Goal: Task Accomplishment & Management: Use online tool/utility

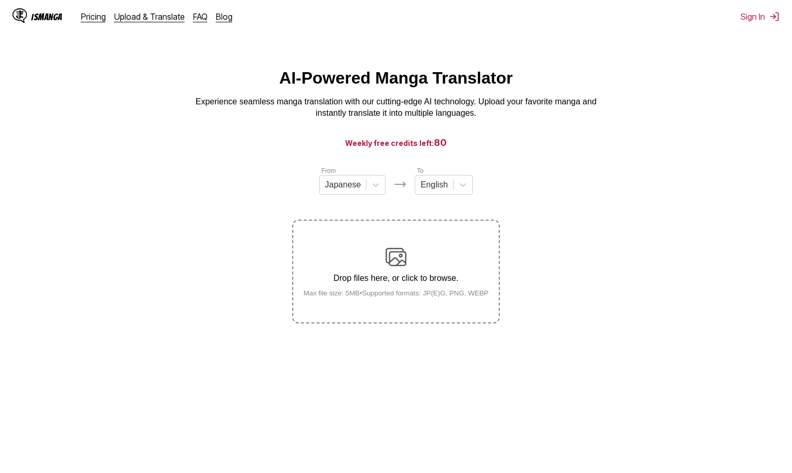
click at [717, 141] on h3 "Weekly free credits left: 80" at bounding box center [396, 142] width 742 height 13
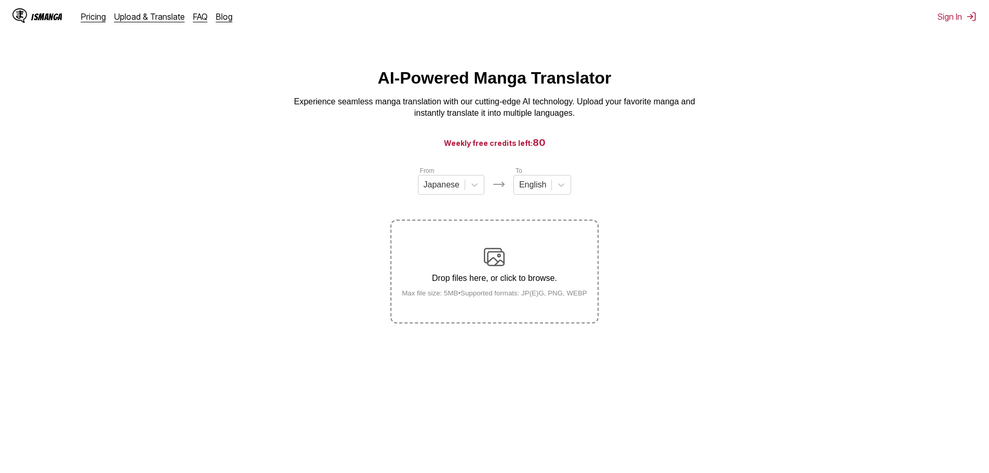
click at [517, 260] on div "Drop files here, or click to browse. Max file size: 5MB • Supported formats: JP…" at bounding box center [494, 271] width 202 height 50
click at [0, 0] on input "Drop files here, or click to browse. Max file size: 5MB • Supported formats: JP…" at bounding box center [0, 0] width 0 height 0
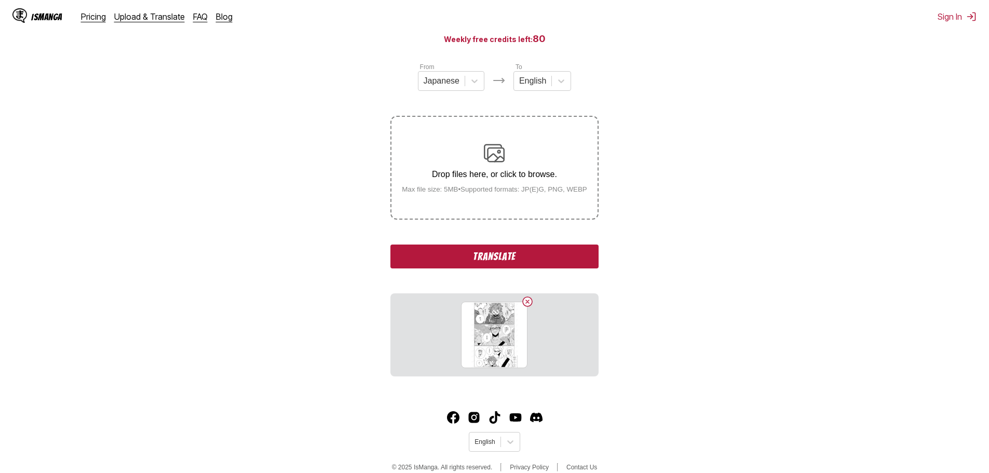
click at [550, 249] on button "Translate" at bounding box center [494, 256] width 208 height 24
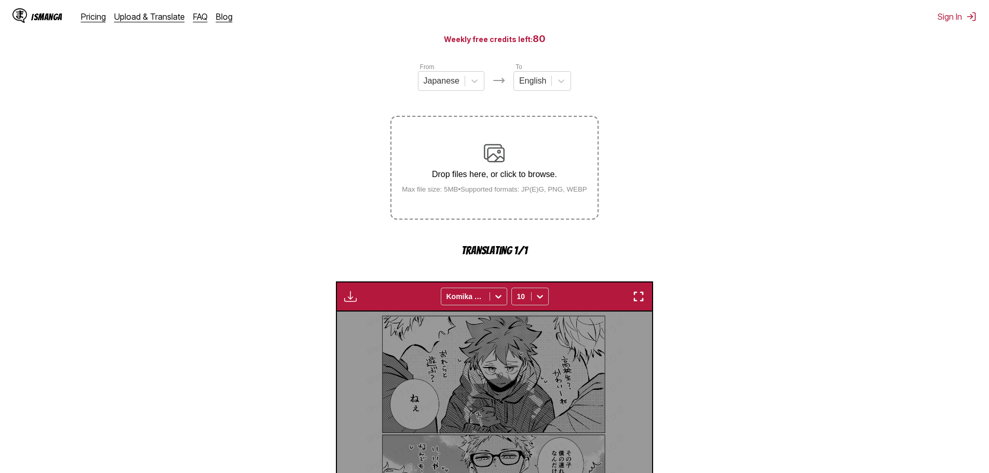
scroll to position [307, 0]
